Goal: Task Accomplishment & Management: Use online tool/utility

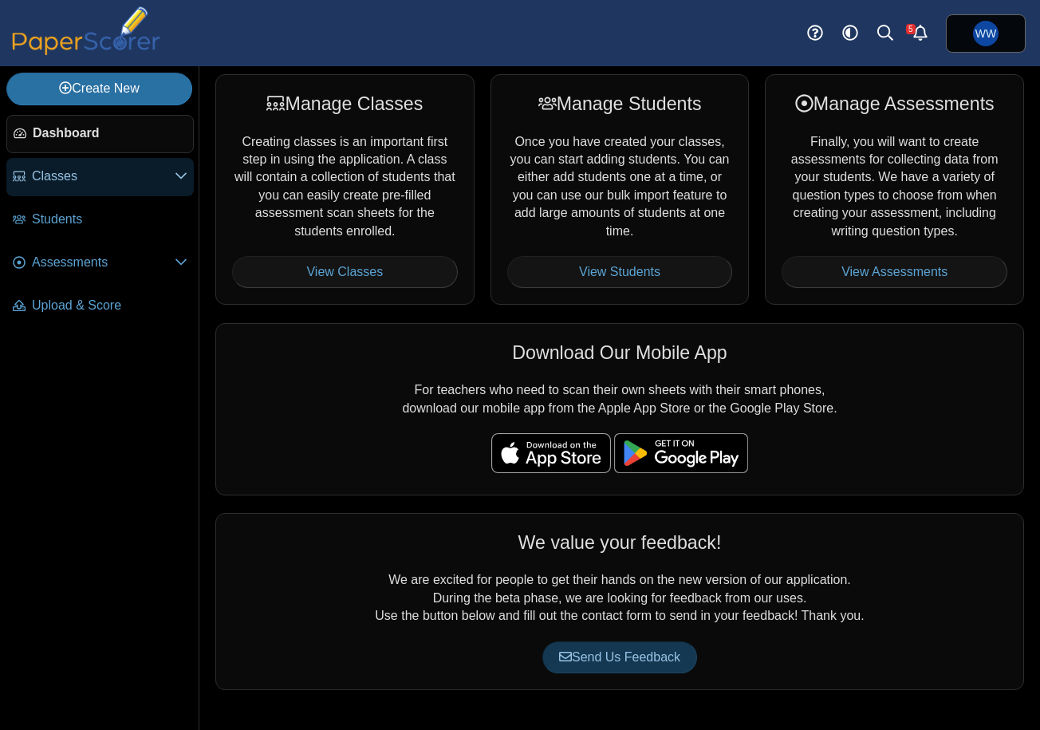
click at [130, 174] on span "Classes" at bounding box center [103, 176] width 143 height 18
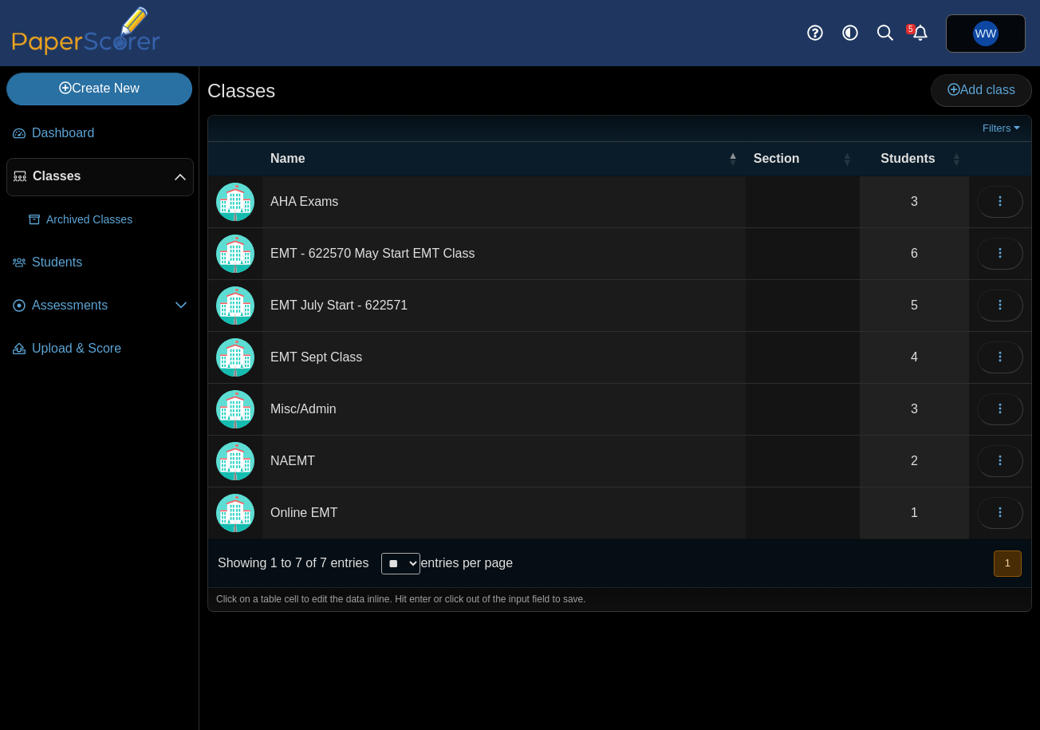
click at [97, 238] on li "Classes Archived Classes" at bounding box center [99, 201] width 187 height 86
click at [91, 254] on span "Students" at bounding box center [110, 263] width 156 height 18
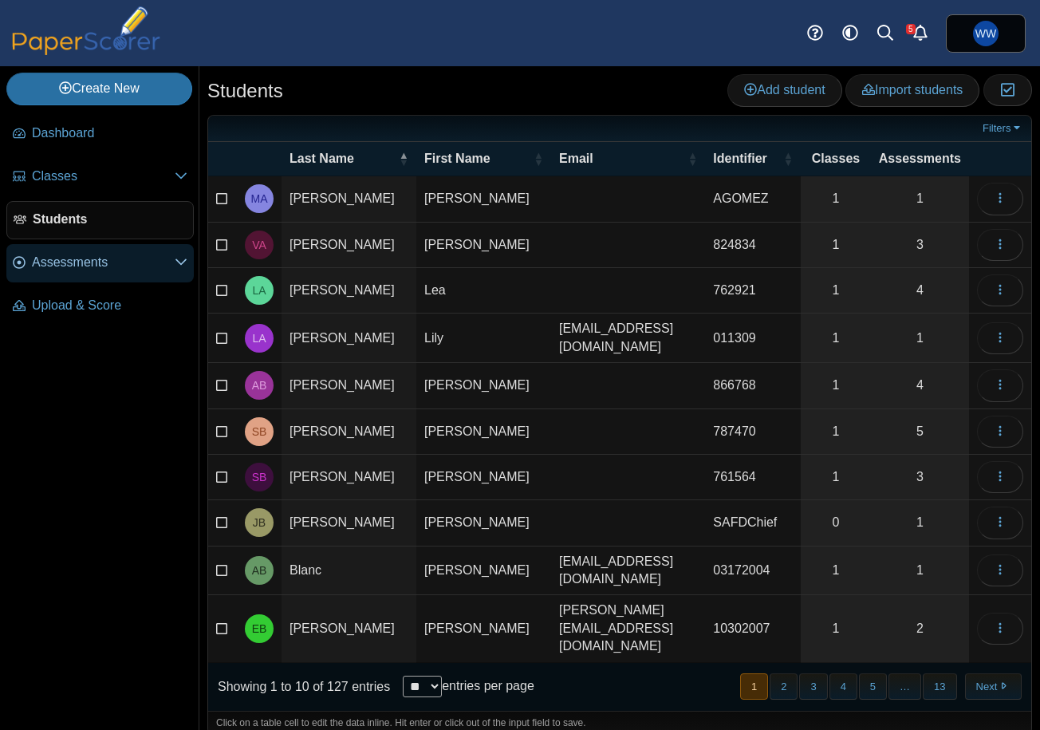
click at [112, 271] on span "Assessments" at bounding box center [103, 263] width 143 height 18
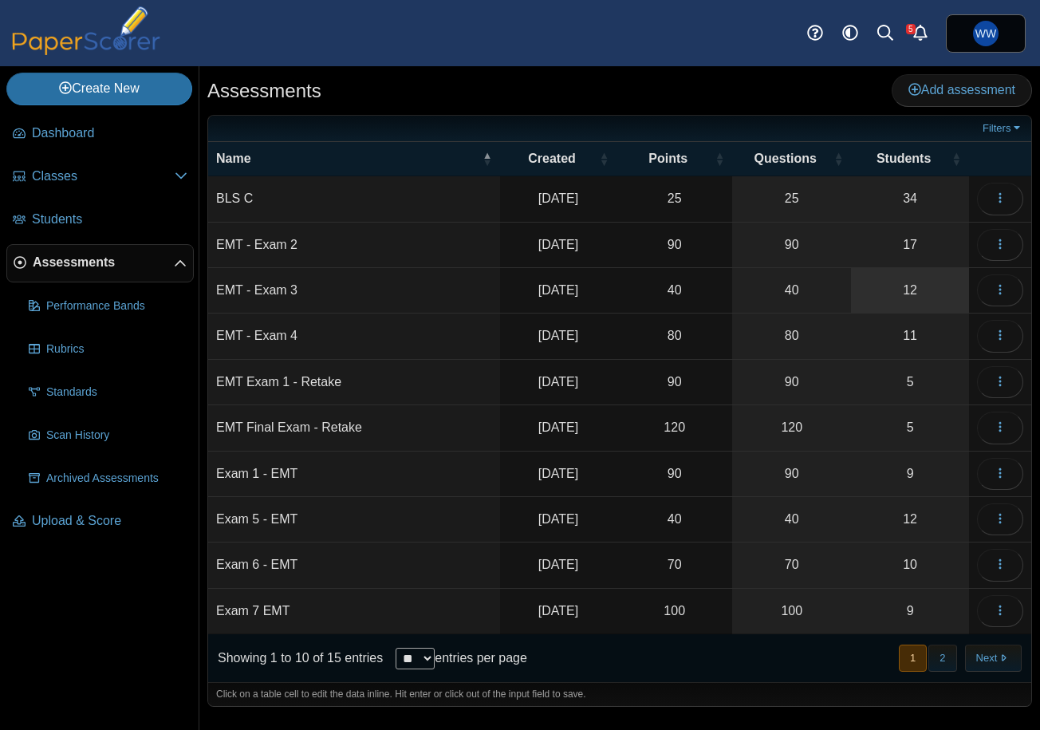
click at [906, 293] on link "12" at bounding box center [910, 290] width 118 height 45
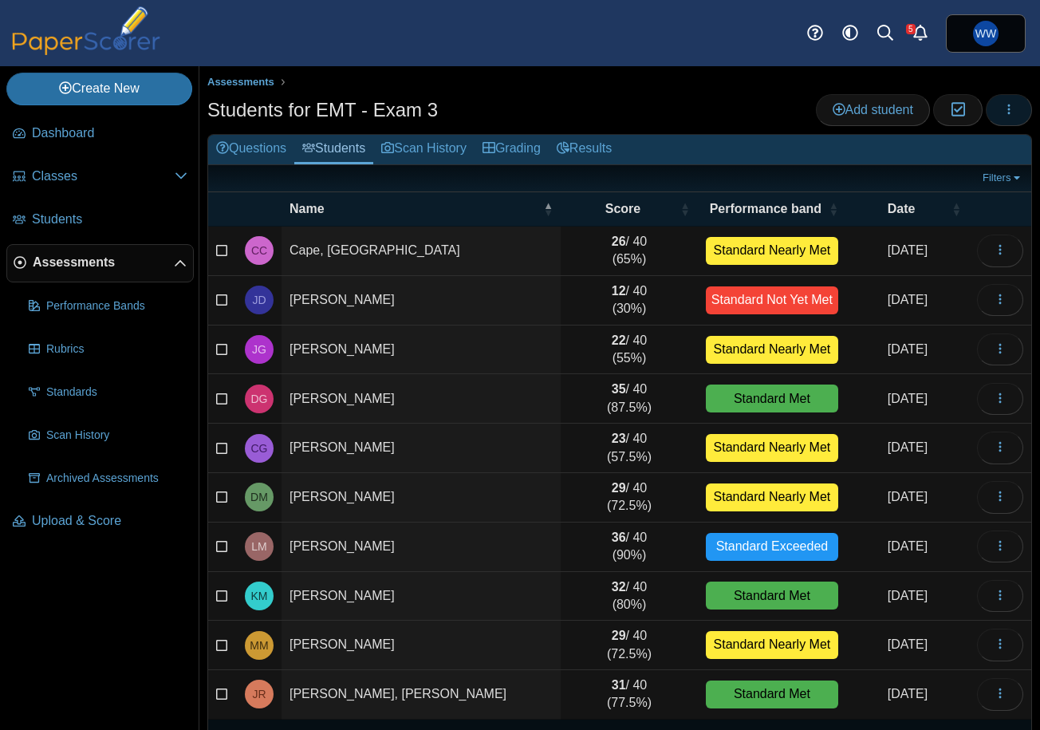
click at [1026, 112] on button "button" at bounding box center [1009, 110] width 46 height 32
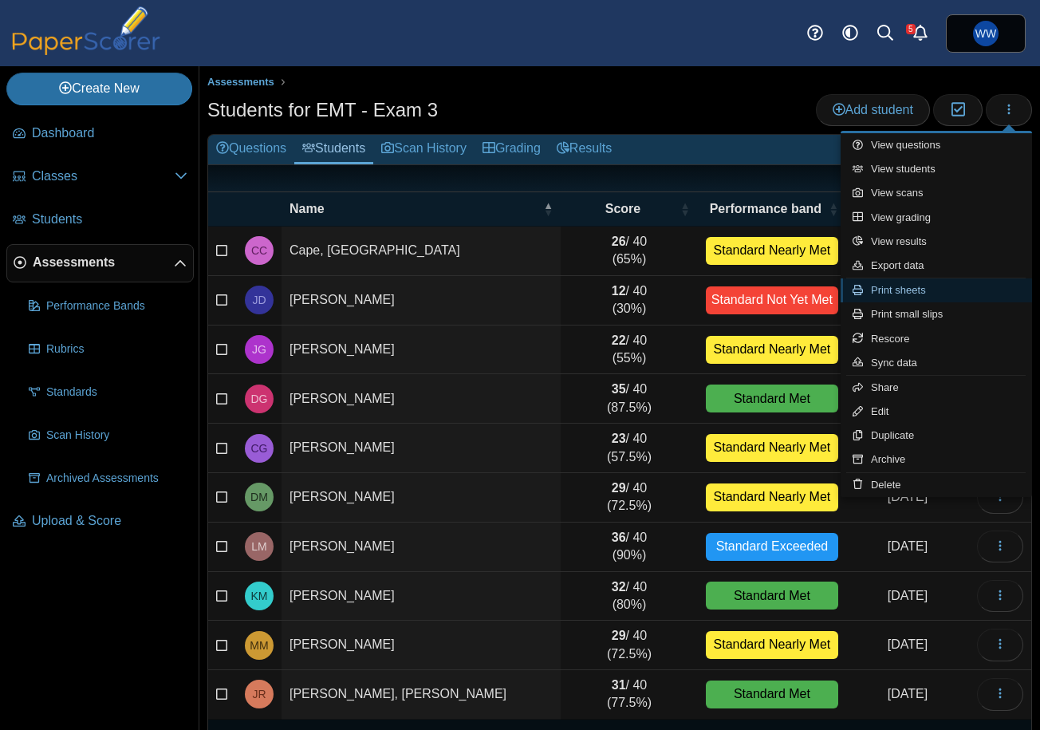
click at [980, 296] on link "Print sheets" at bounding box center [936, 290] width 191 height 24
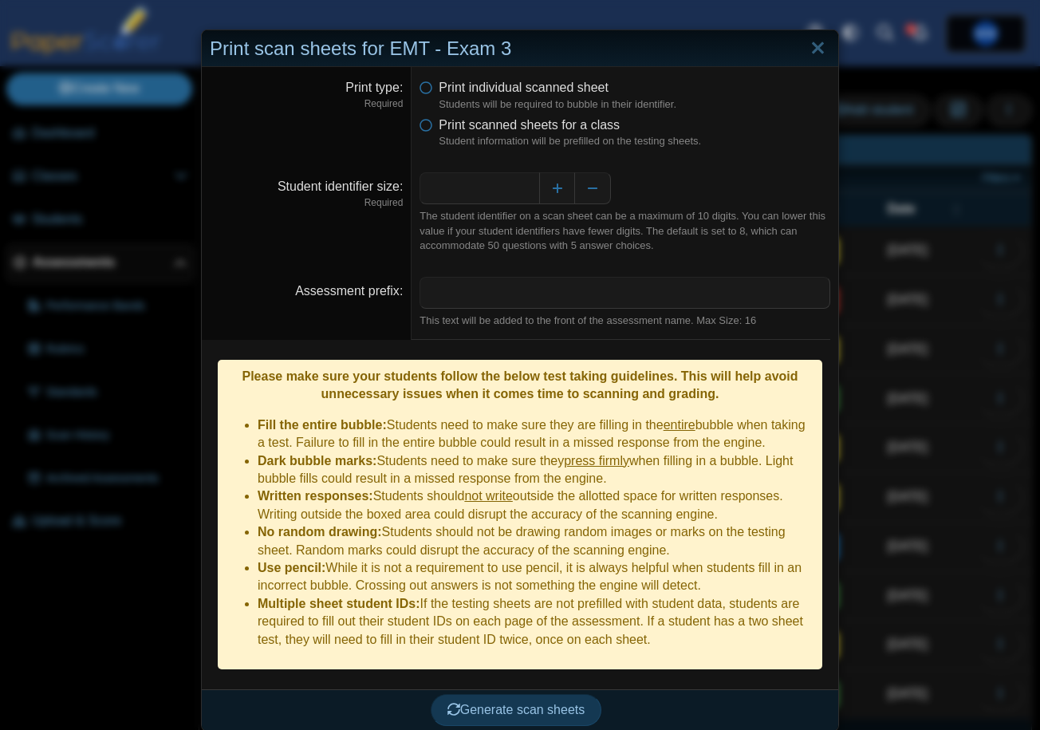
click at [577, 139] on dfn "Student information will be prefilled on the testing sheets." at bounding box center [635, 141] width 392 height 14
click at [577, 126] on span "Print scanned sheets for a class" at bounding box center [529, 125] width 181 height 14
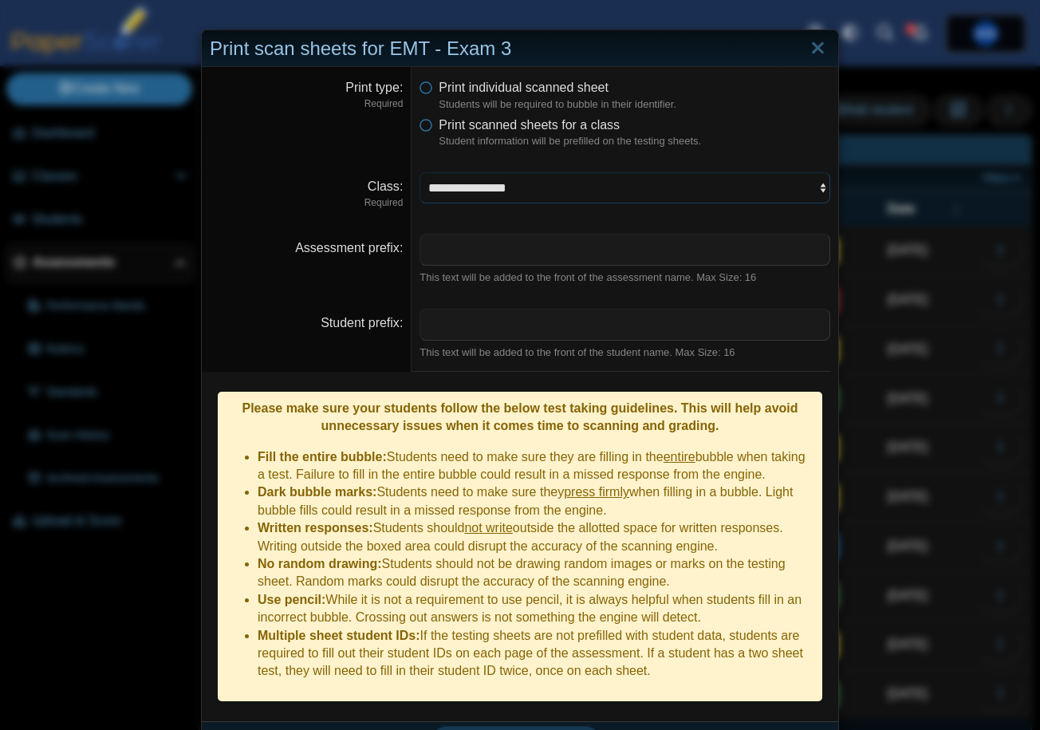
select select "**********"
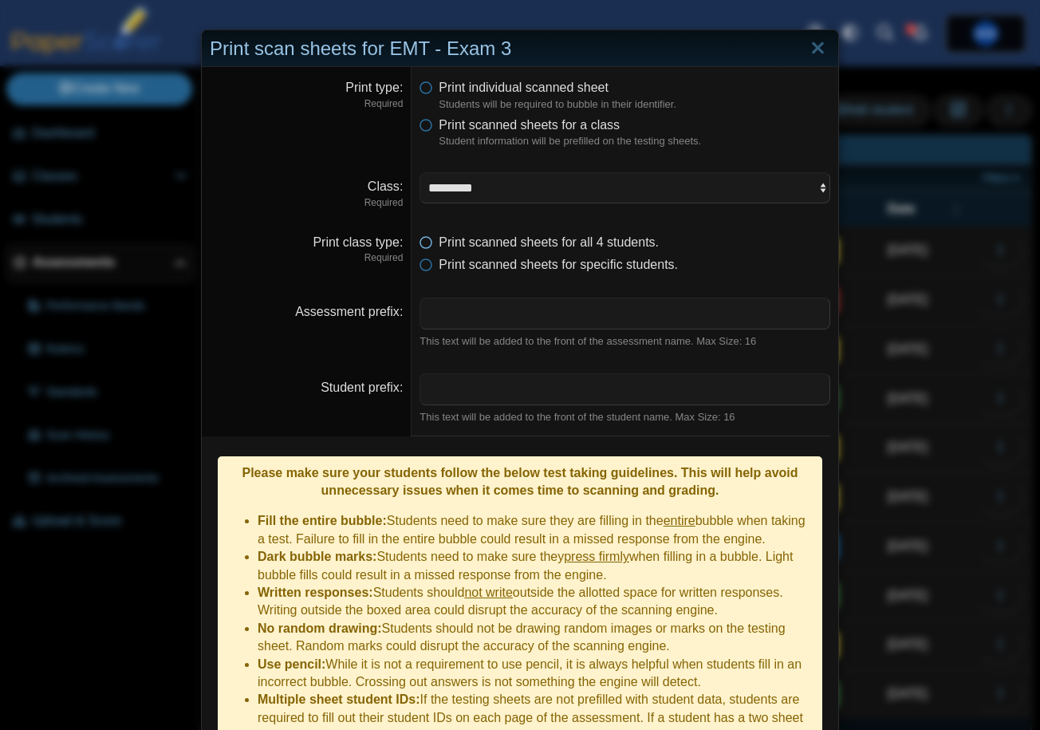
click at [608, 235] on span "Print scanned sheets for all 4 students." at bounding box center [549, 242] width 220 height 14
click at [601, 262] on span "Print scanned sheets for specific students." at bounding box center [558, 265] width 239 height 14
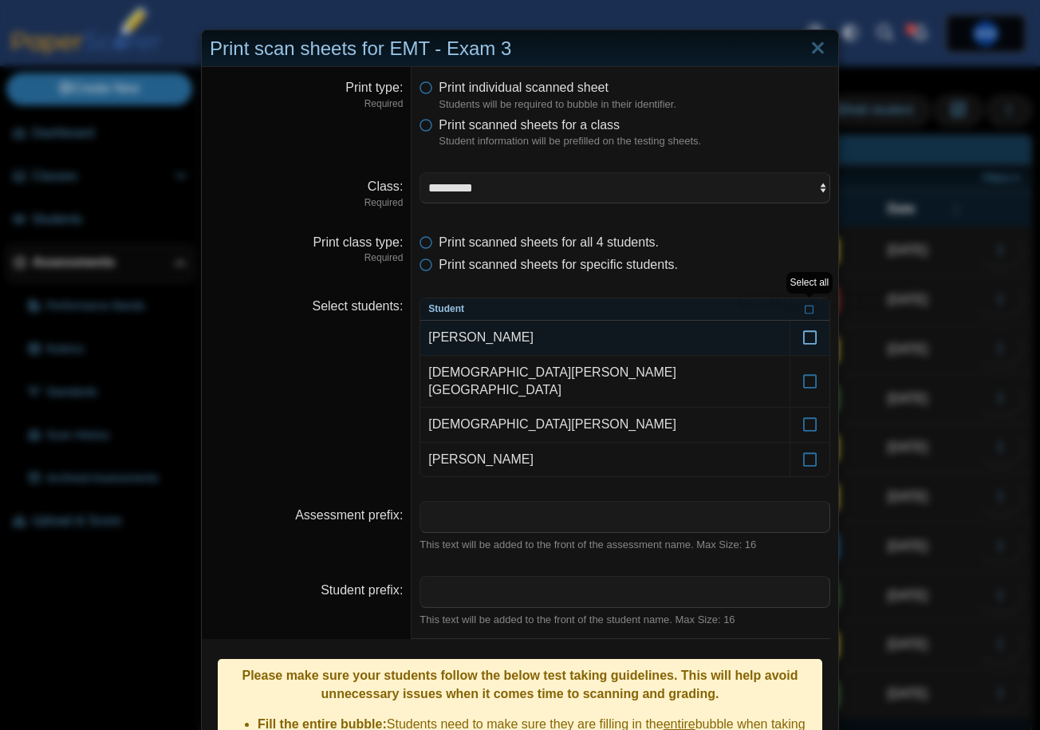
click at [814, 337] on icon at bounding box center [810, 330] width 16 height 14
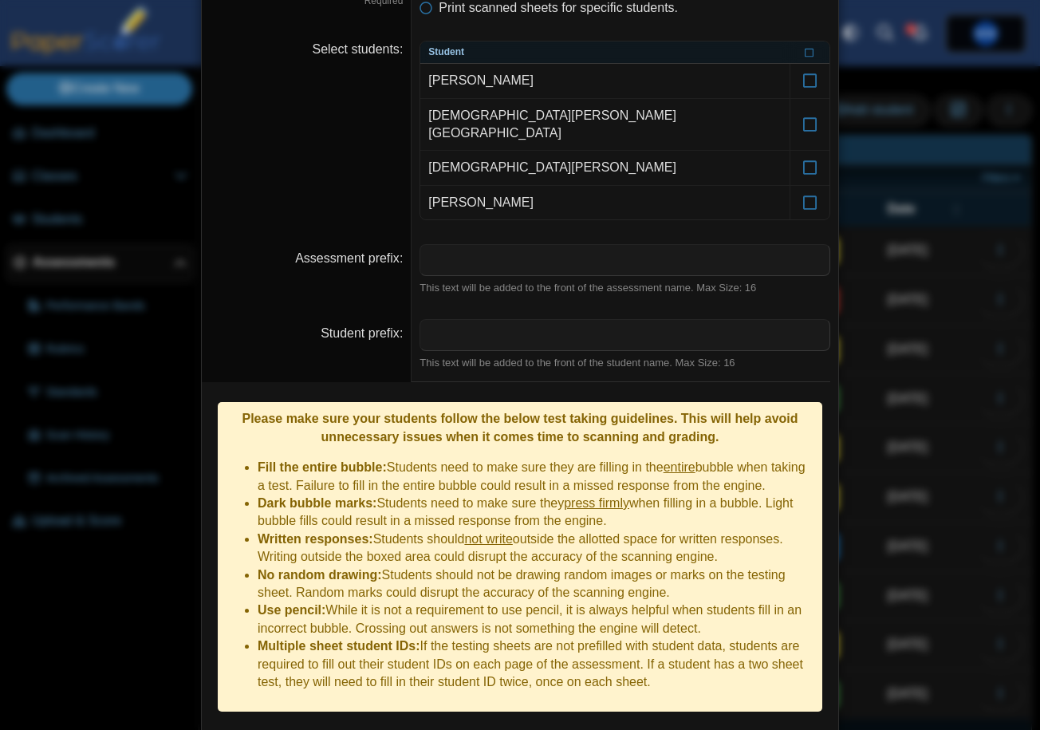
scroll to position [256, 0]
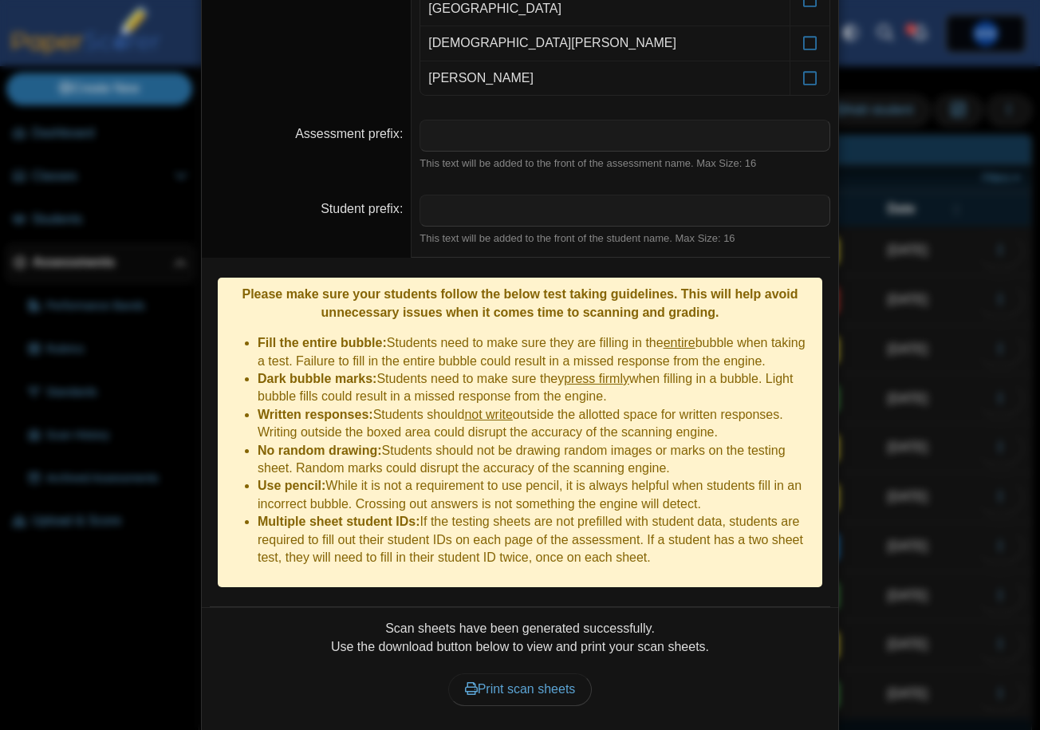
scroll to position [382, 0]
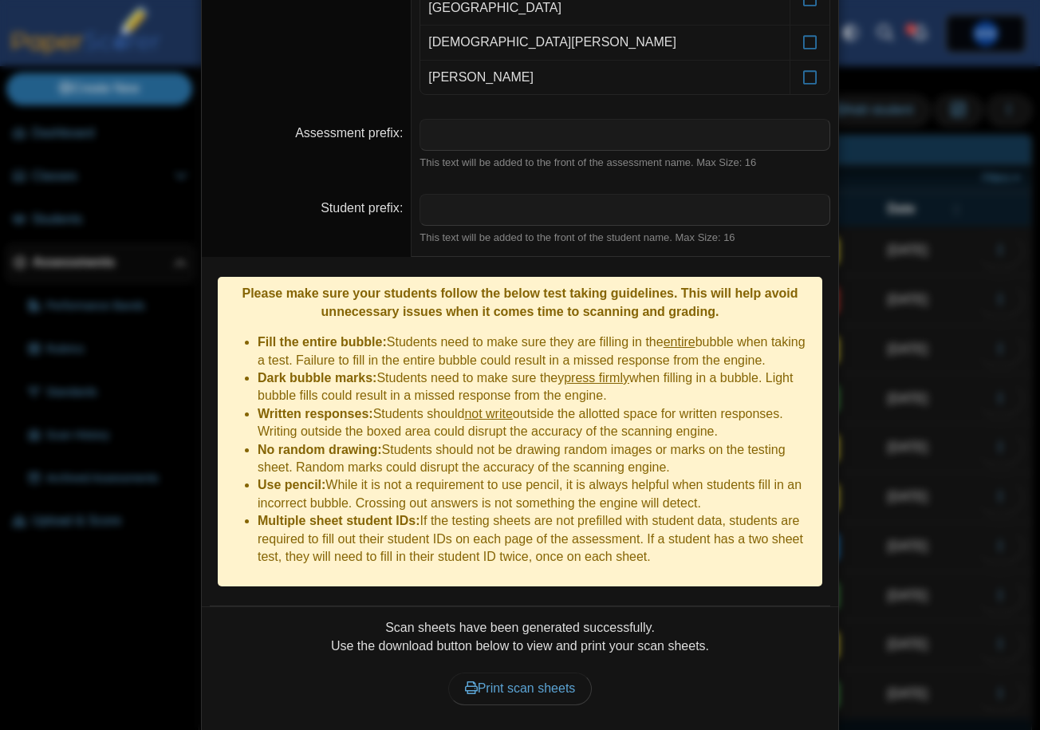
click at [538, 548] on dd "Please make sure your students follow the below test taking guidelines. This wi…" at bounding box center [520, 431] width 636 height 349
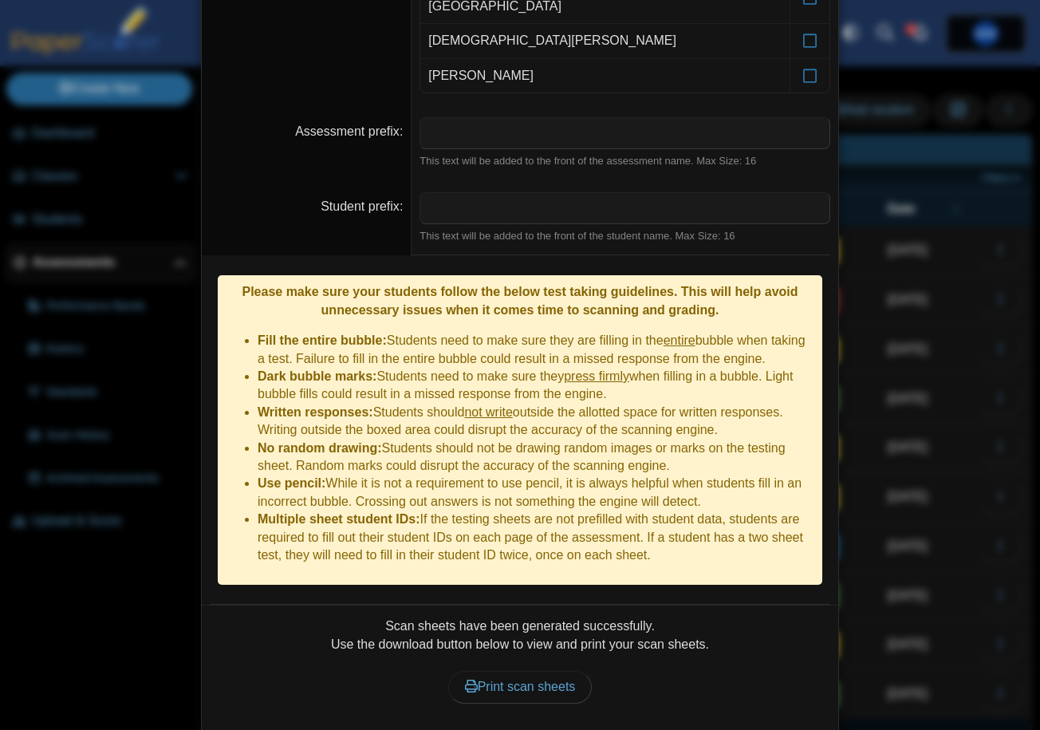
scroll to position [383, 0]
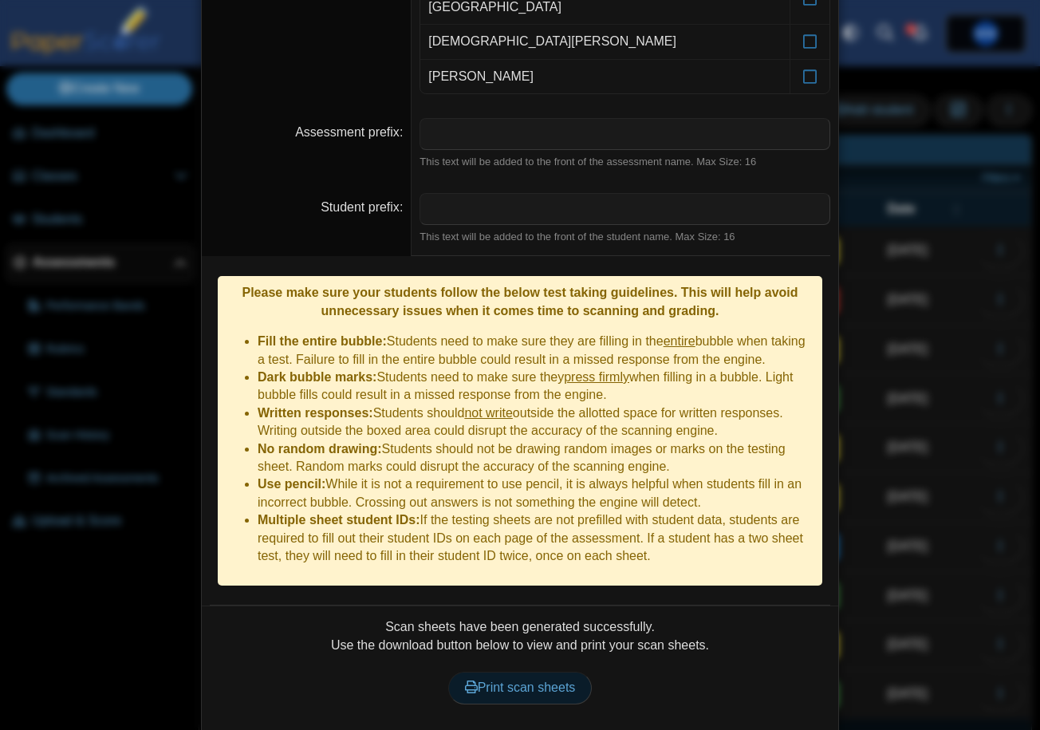
click at [510, 680] on span "Print scan sheets" at bounding box center [520, 687] width 111 height 14
click at [130, 105] on div "**********" at bounding box center [520, 365] width 1040 height 730
